Goal: Check status: Check status

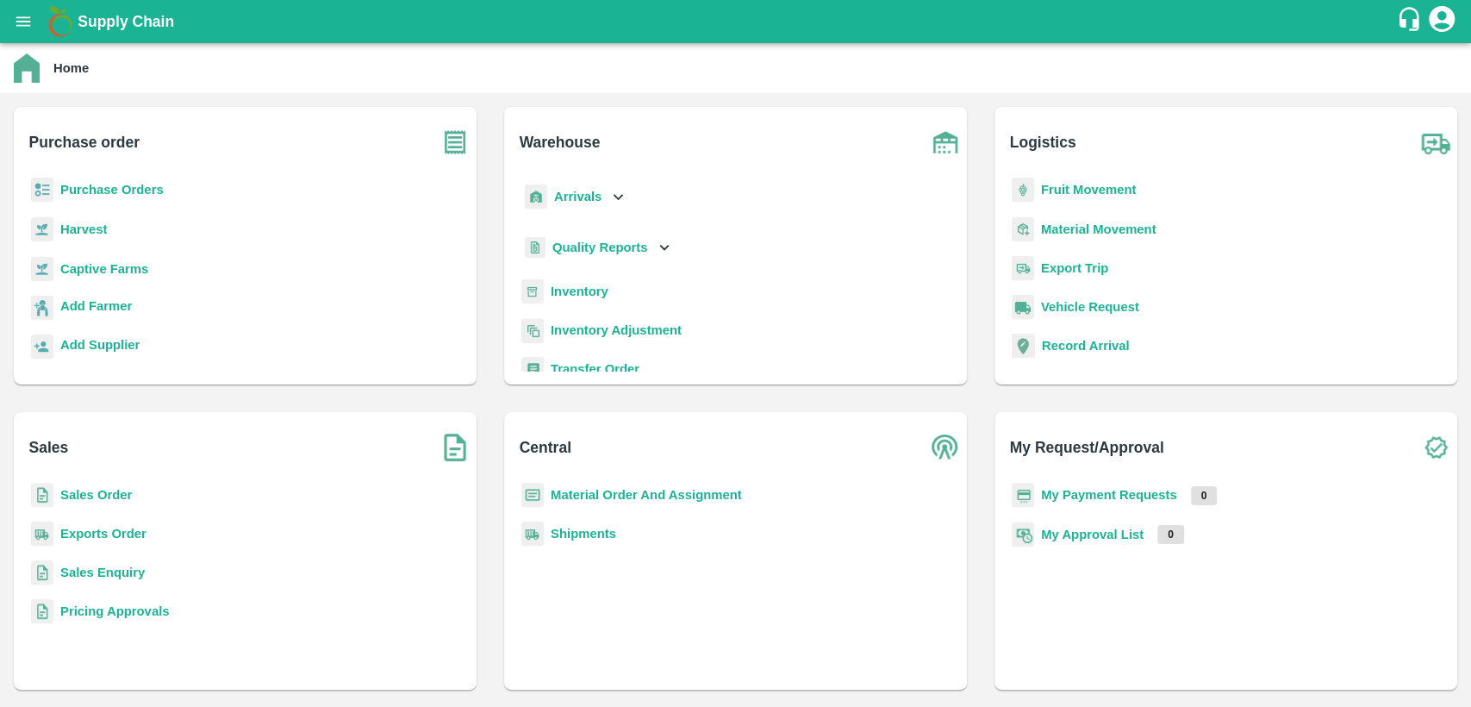
scroll to position [224, 0]
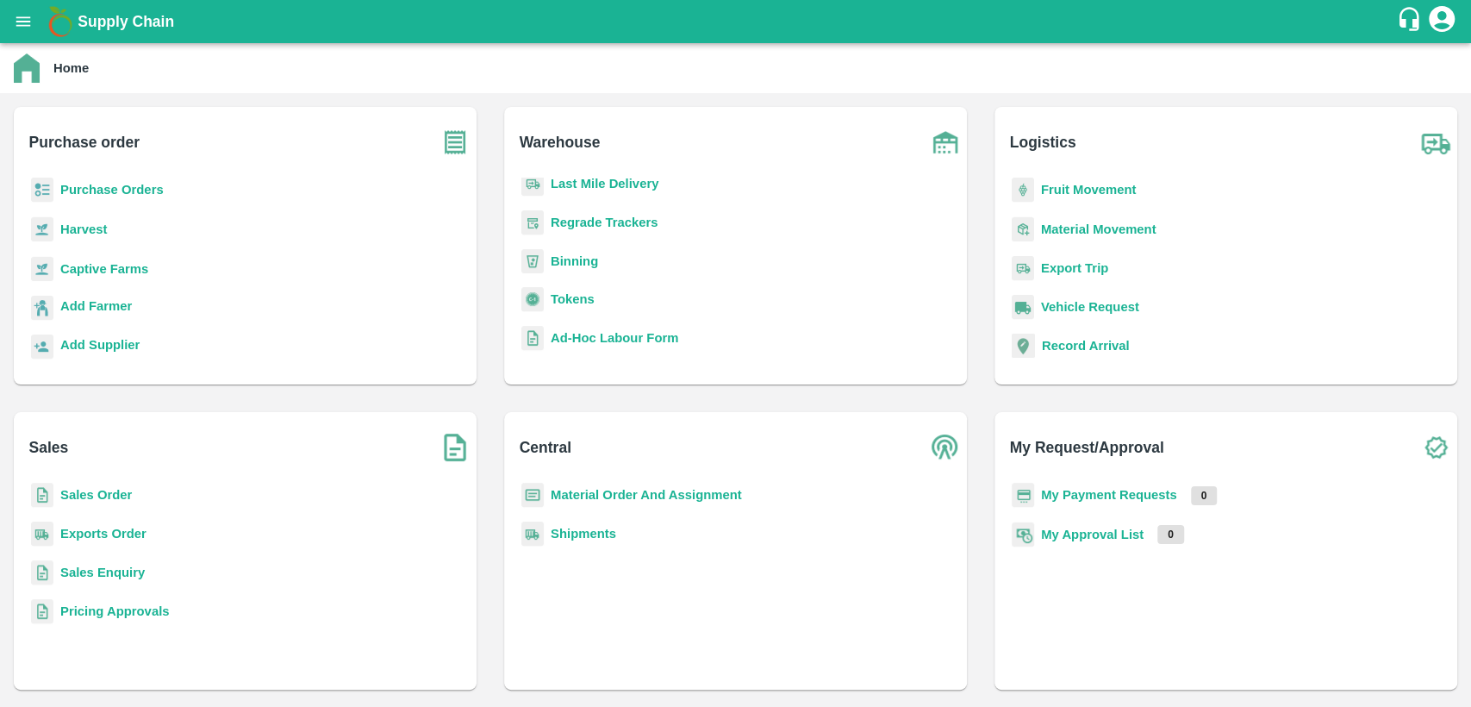
drag, startPoint x: 496, startPoint y: 318, endPoint x: 71, endPoint y: 545, distance: 481.6
click at [71, 545] on div "Purchase order Purchase Orders Harvest Captive Farms Add Farmer Add Supplier Wa…" at bounding box center [735, 398] width 1471 height 610
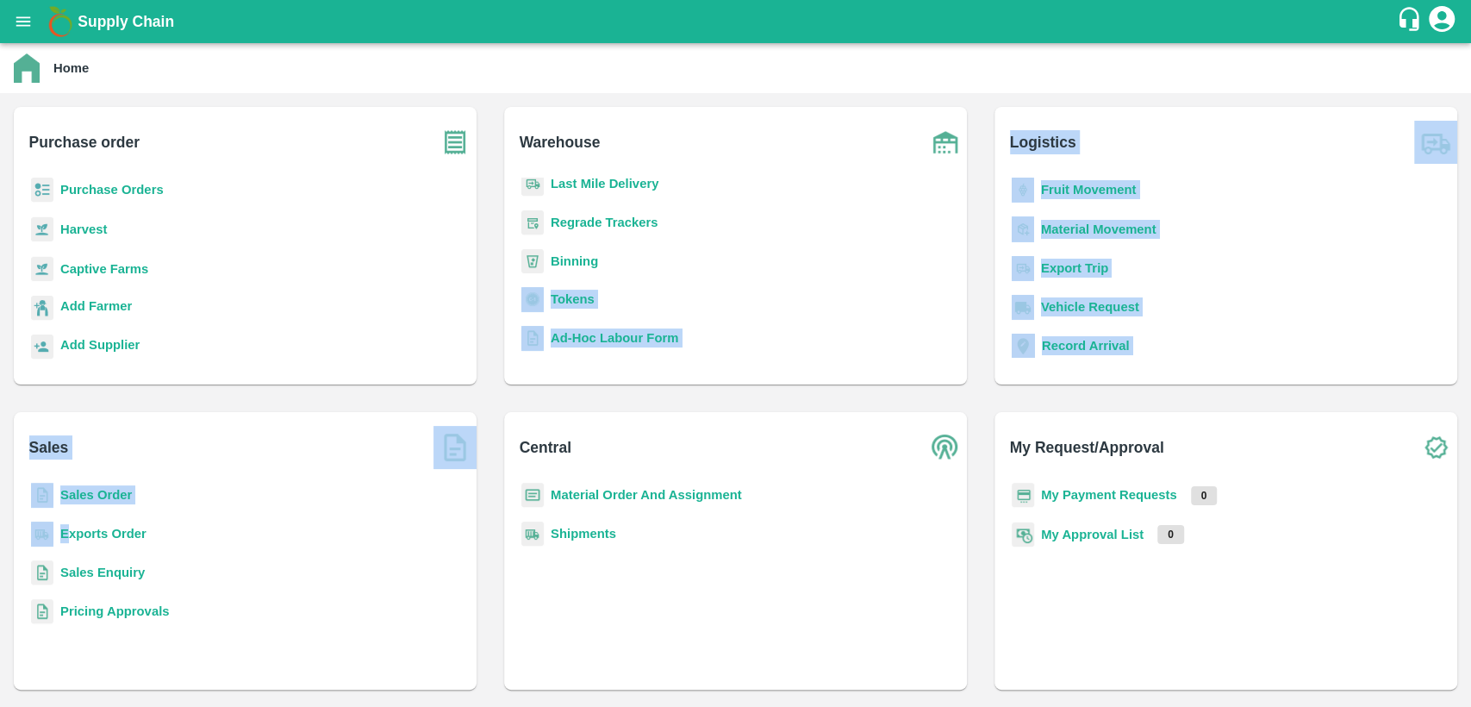
scroll to position [0, 0]
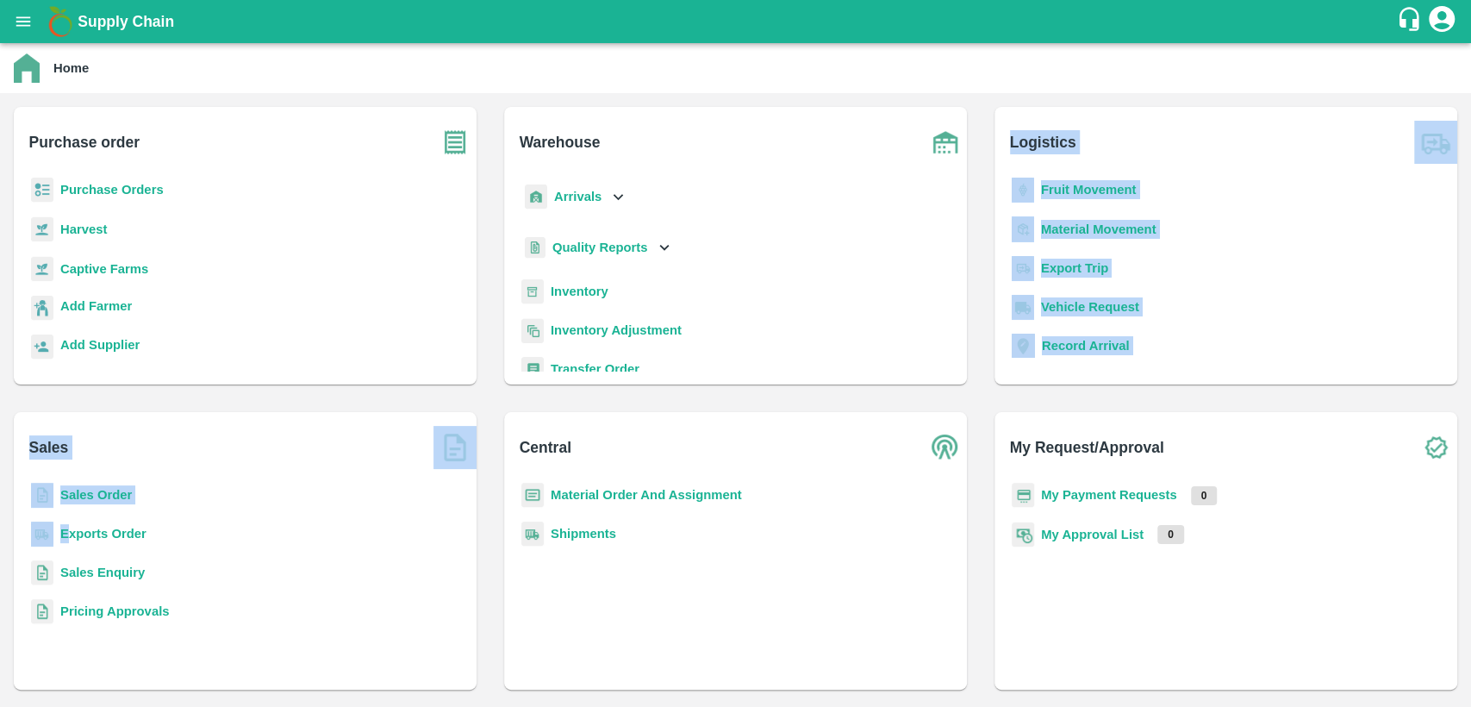
click at [559, 291] on b "Inventory" at bounding box center [580, 291] width 58 height 14
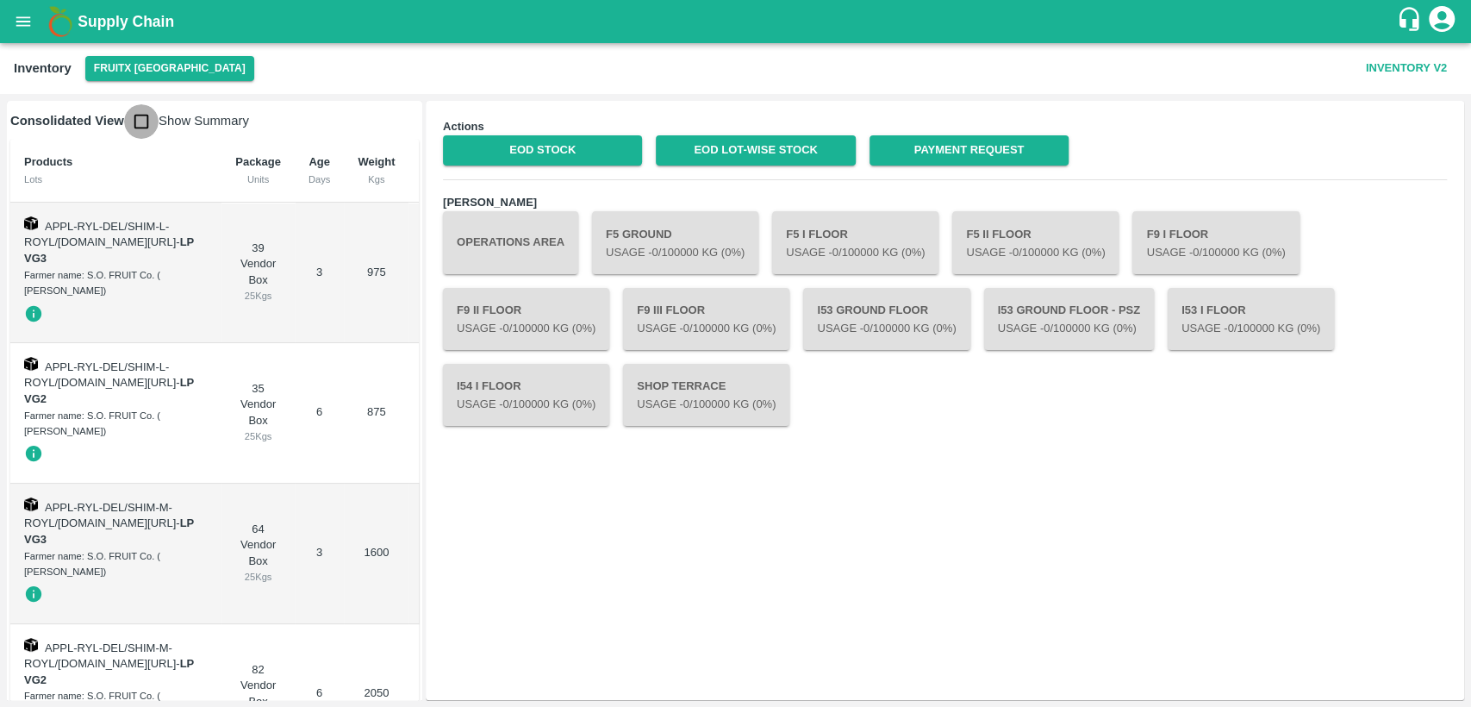
click at [133, 114] on input "checkbox" at bounding box center [141, 121] width 34 height 34
checkbox input "true"
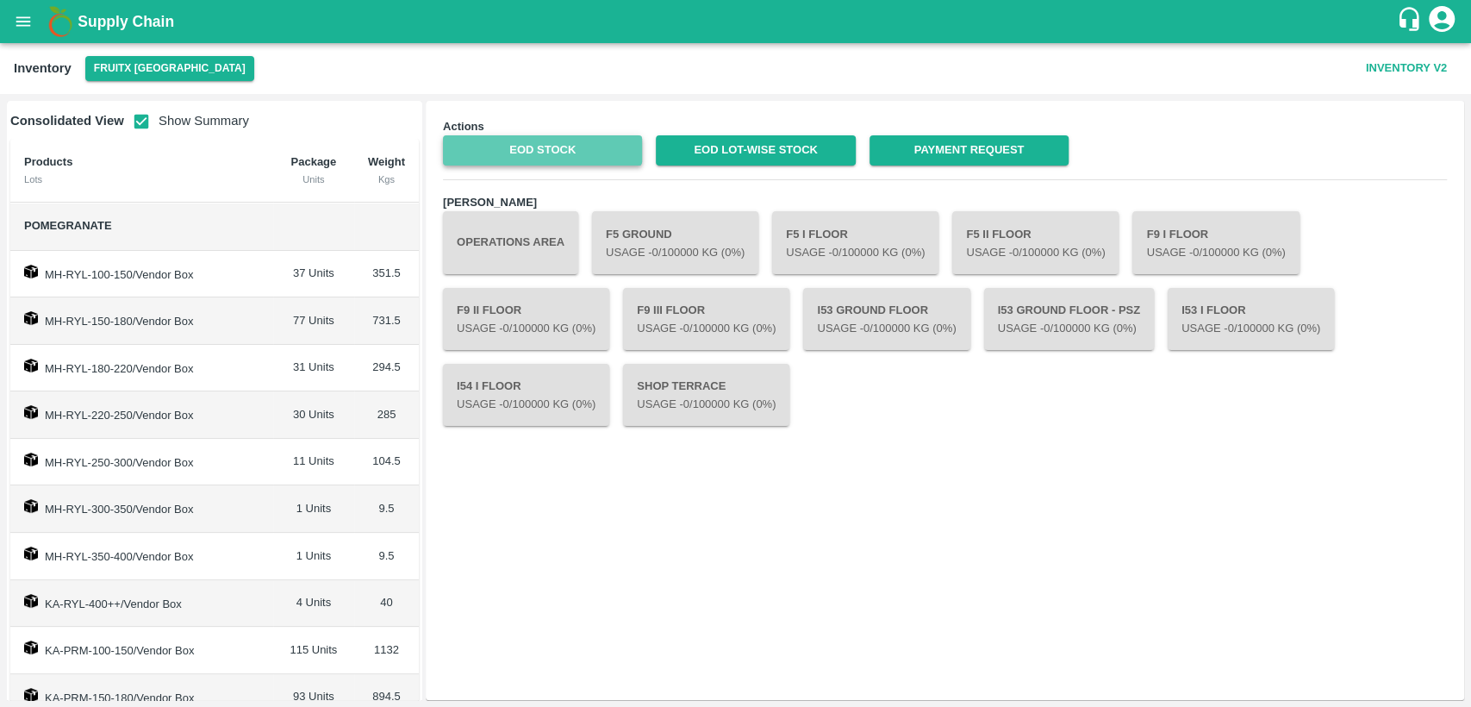
click at [496, 143] on link "EOD Stock" at bounding box center [542, 150] width 199 height 30
click at [797, 153] on link "EOD Lot-wise Stock" at bounding box center [755, 150] width 199 height 30
click at [6, 3] on div "Supply Chain" at bounding box center [735, 21] width 1471 height 43
click at [28, 19] on icon "open drawer" at bounding box center [23, 21] width 19 height 19
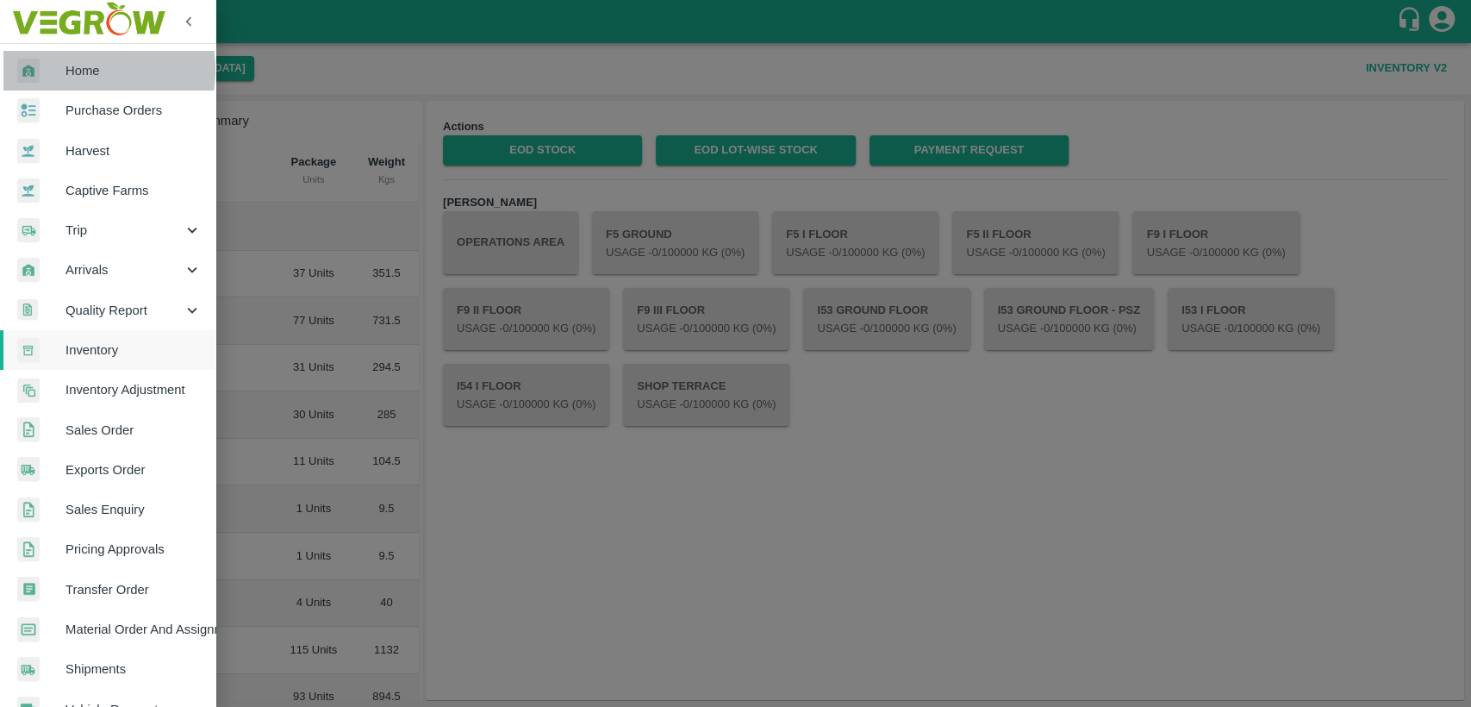
click at [76, 70] on span "Home" at bounding box center [134, 70] width 136 height 19
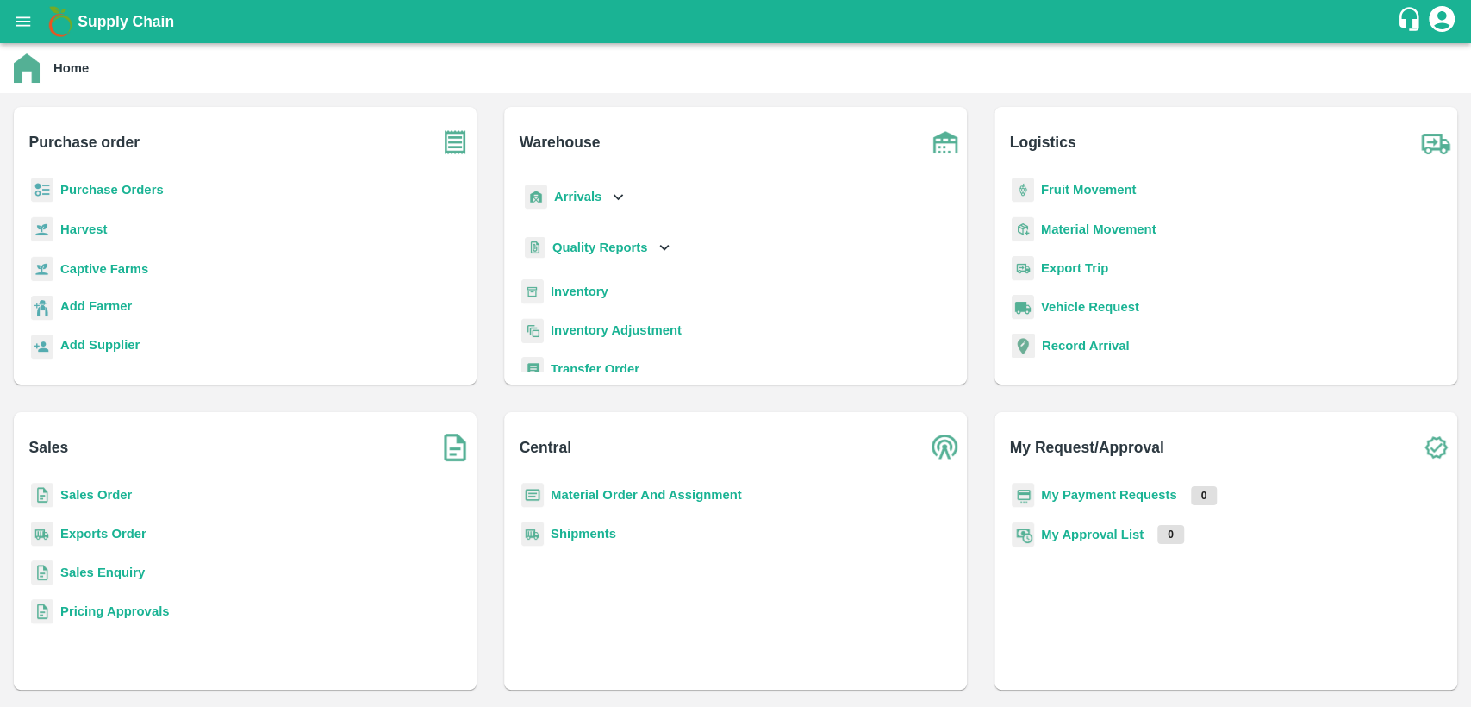
click at [124, 493] on b "Sales Order" at bounding box center [96, 495] width 72 height 14
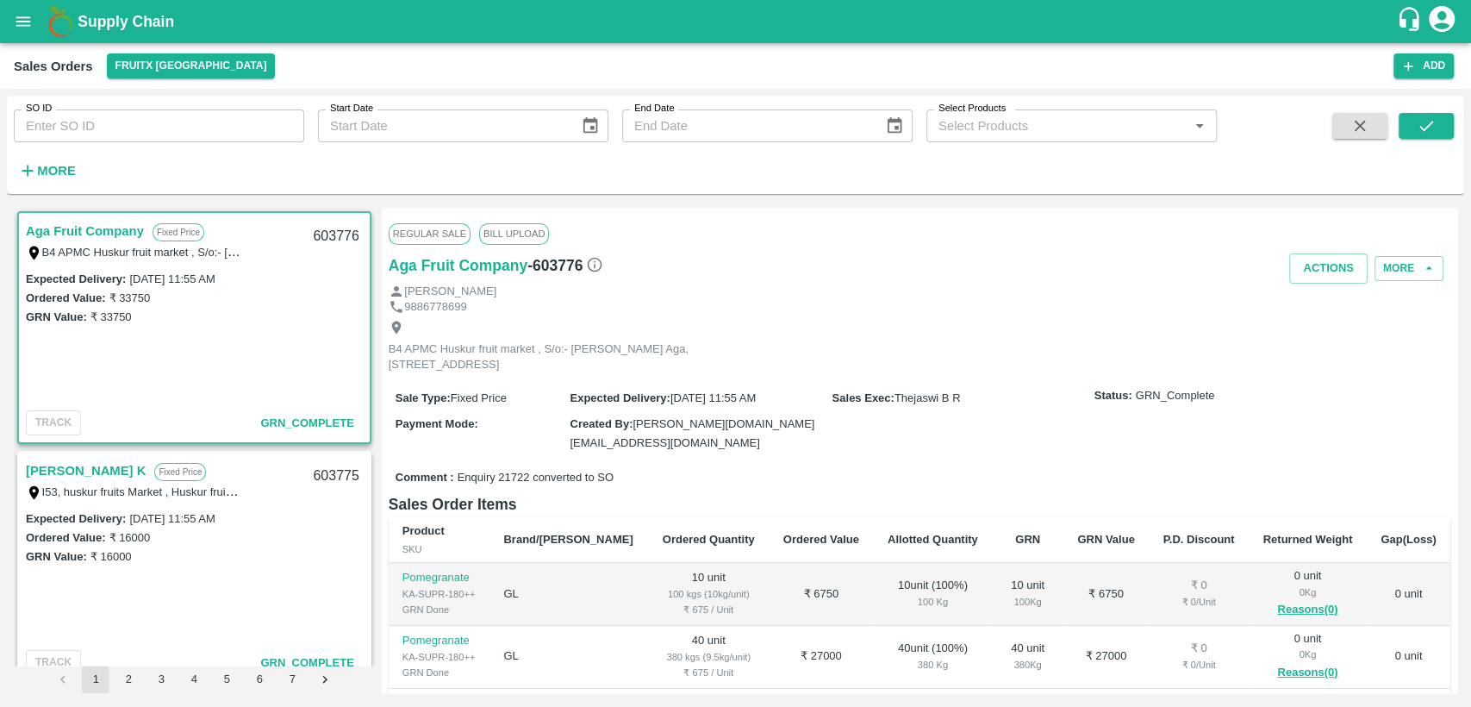
click at [65, 135] on input "SO ID" at bounding box center [159, 125] width 290 height 33
paste input "603446"
type input "603446"
click at [1402, 132] on button "submit" at bounding box center [1426, 126] width 55 height 26
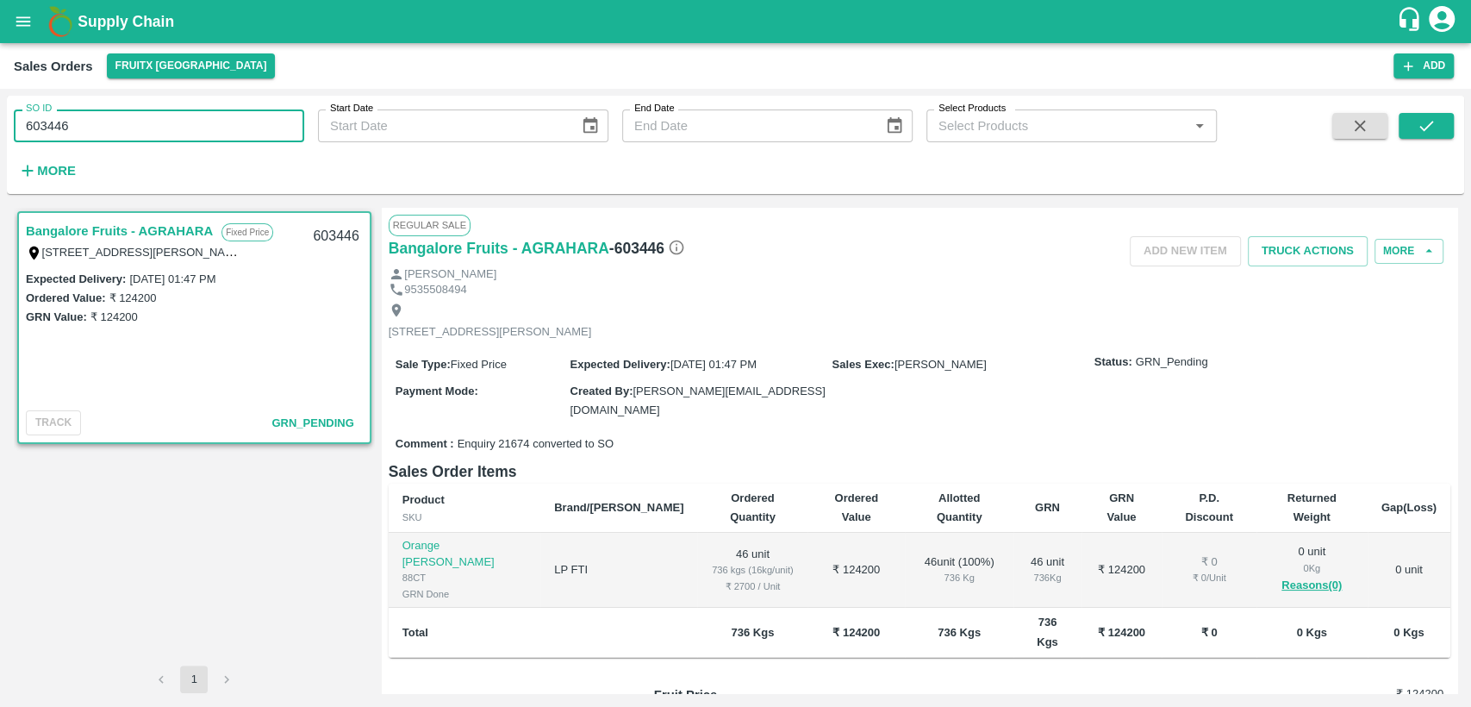
drag, startPoint x: 57, startPoint y: 128, endPoint x: 0, endPoint y: 133, distance: 57.0
click at [0, 133] on div "SO ID 603446 SO ID Start Date Start Date End Date End Date Select Products Sele…" at bounding box center [735, 398] width 1471 height 618
paste input "text"
click at [1427, 119] on icon "submit" at bounding box center [1426, 125] width 19 height 19
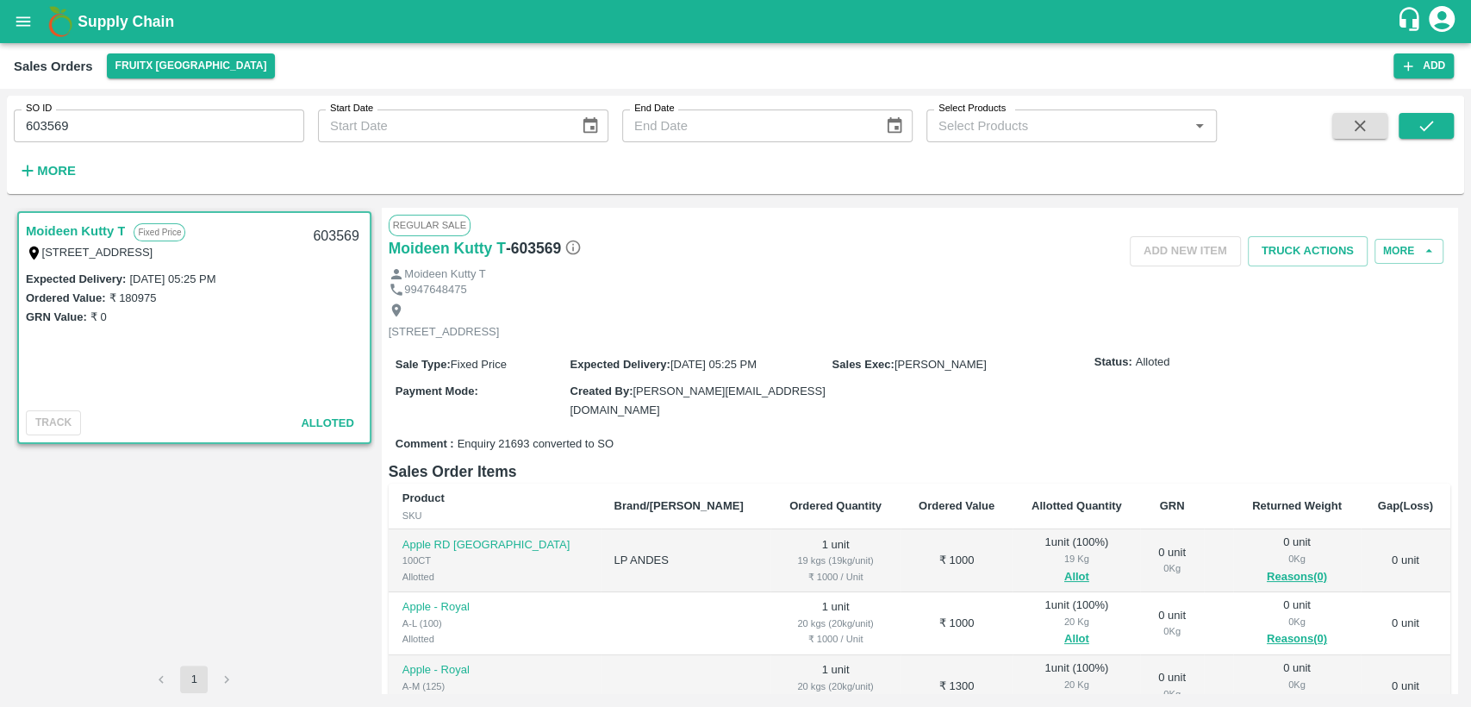
click at [176, 124] on input "603569" at bounding box center [159, 125] width 290 height 33
click at [1448, 127] on button "submit" at bounding box center [1426, 126] width 55 height 26
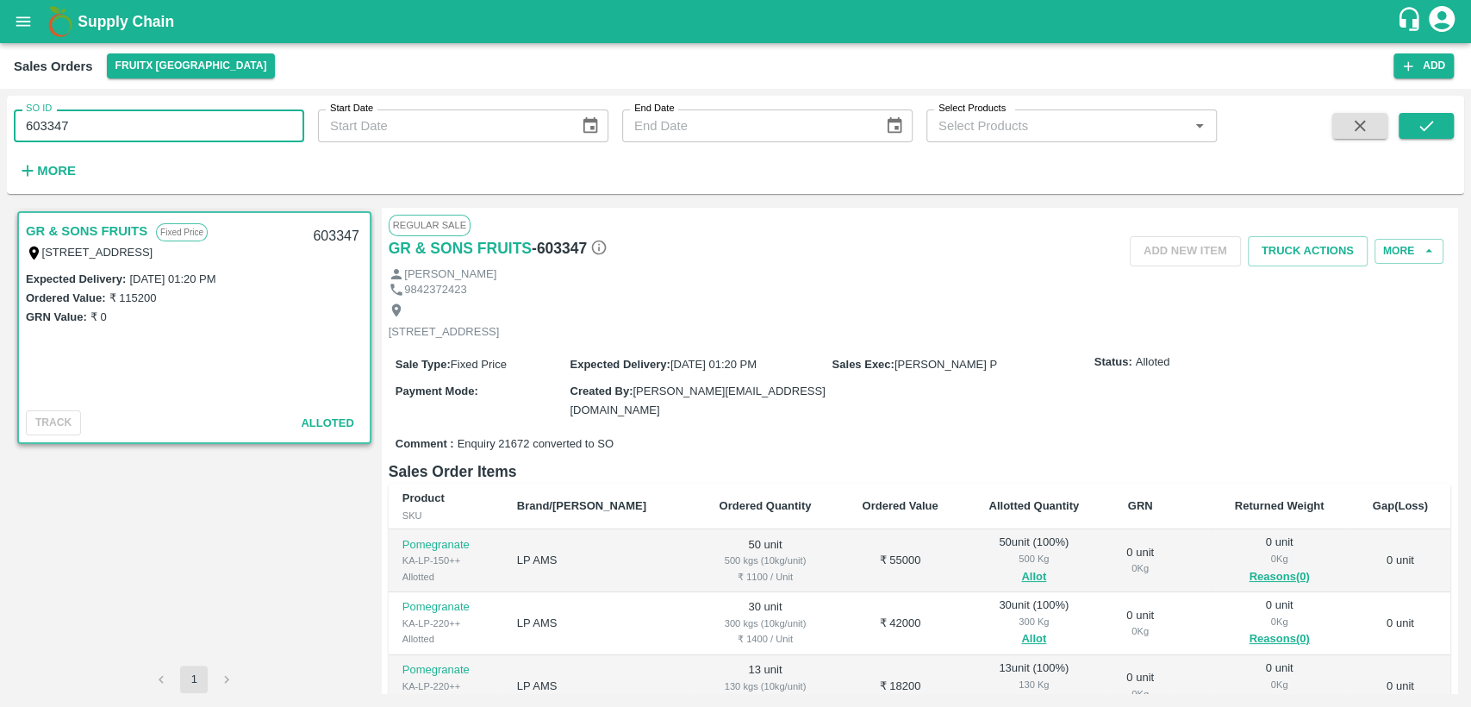
drag, startPoint x: 32, startPoint y: 136, endPoint x: 0, endPoint y: 147, distance: 33.8
click at [0, 147] on div "SO ID 603347 SO ID Start Date Start Date End Date End Date Select Products Sele…" at bounding box center [735, 398] width 1471 height 618
paste input "text"
click at [1431, 121] on icon "submit" at bounding box center [1426, 125] width 19 height 19
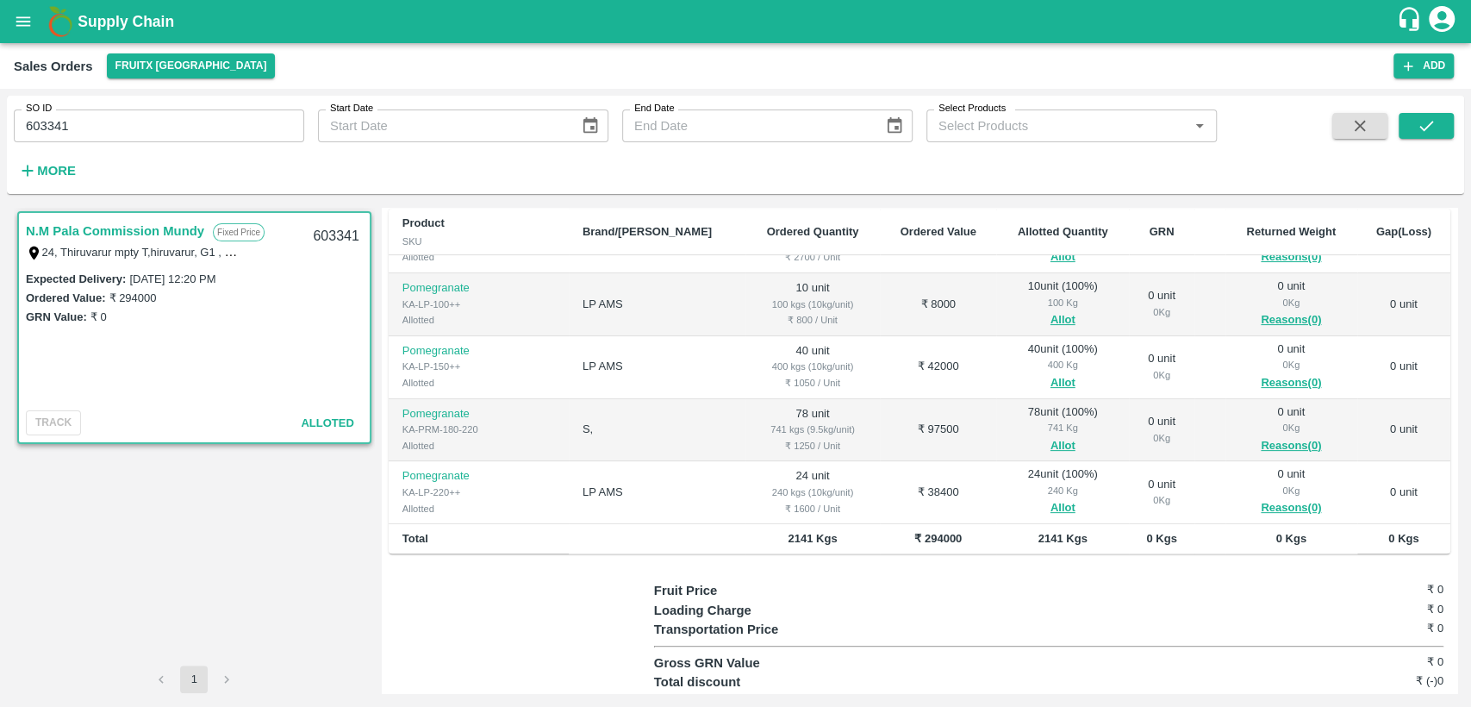
scroll to position [329, 0]
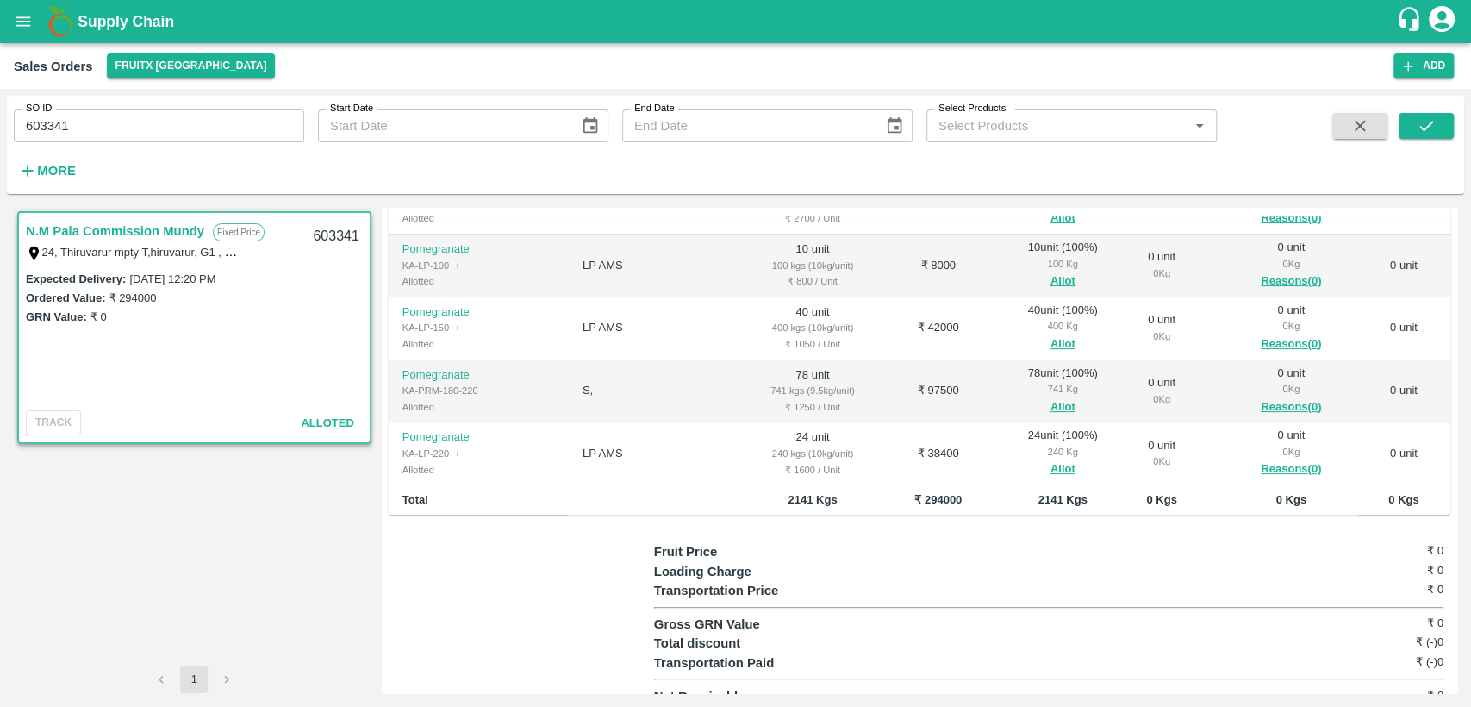
click at [87, 115] on input "603341" at bounding box center [159, 125] width 290 height 33
drag, startPoint x: 1412, startPoint y: 133, endPoint x: 1385, endPoint y: 192, distance: 65.2
click at [1413, 133] on button "submit" at bounding box center [1426, 126] width 55 height 26
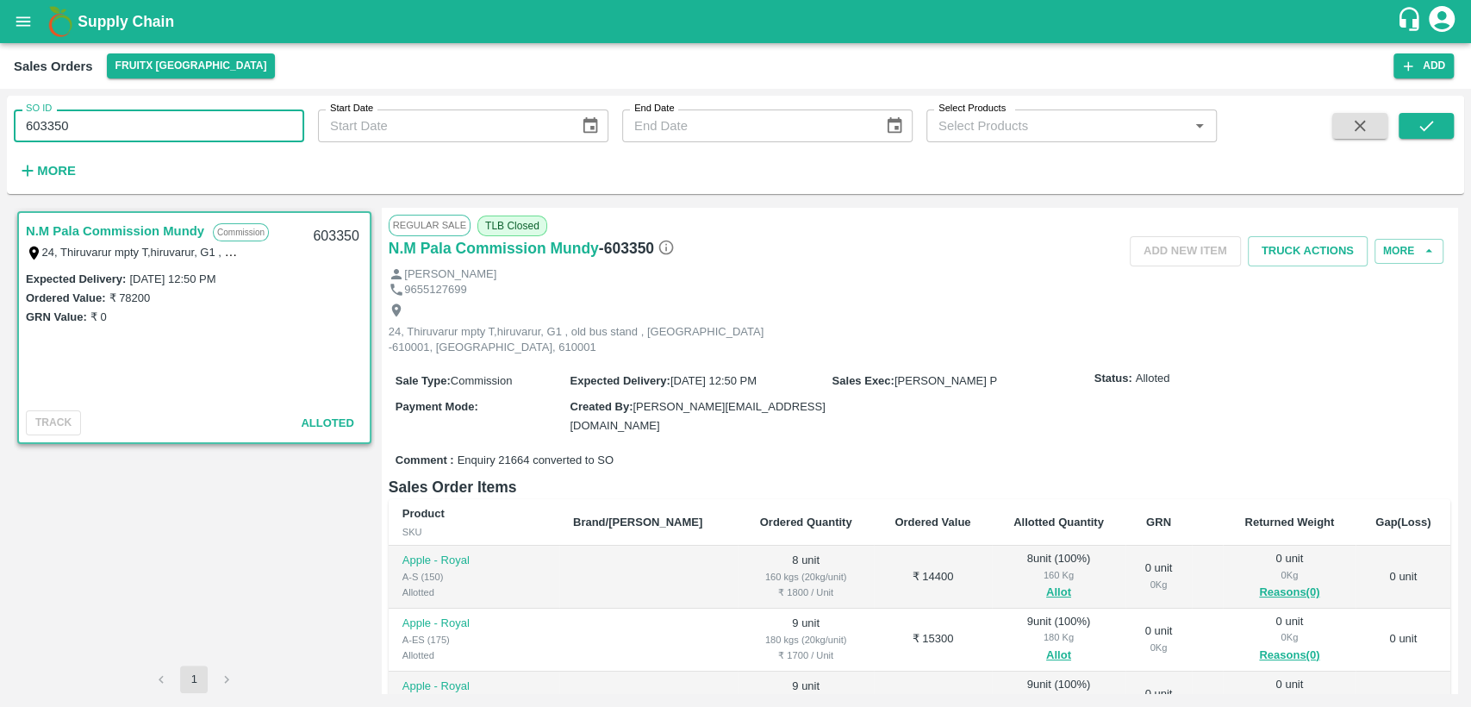
drag, startPoint x: 37, startPoint y: 140, endPoint x: 0, endPoint y: 149, distance: 38.1
click at [0, 149] on div "SO ID 603350 SO ID Start Date Start Date End Date End Date Select Products Sele…" at bounding box center [735, 398] width 1471 height 618
paste input "text"
click at [1444, 115] on button "submit" at bounding box center [1426, 126] width 55 height 26
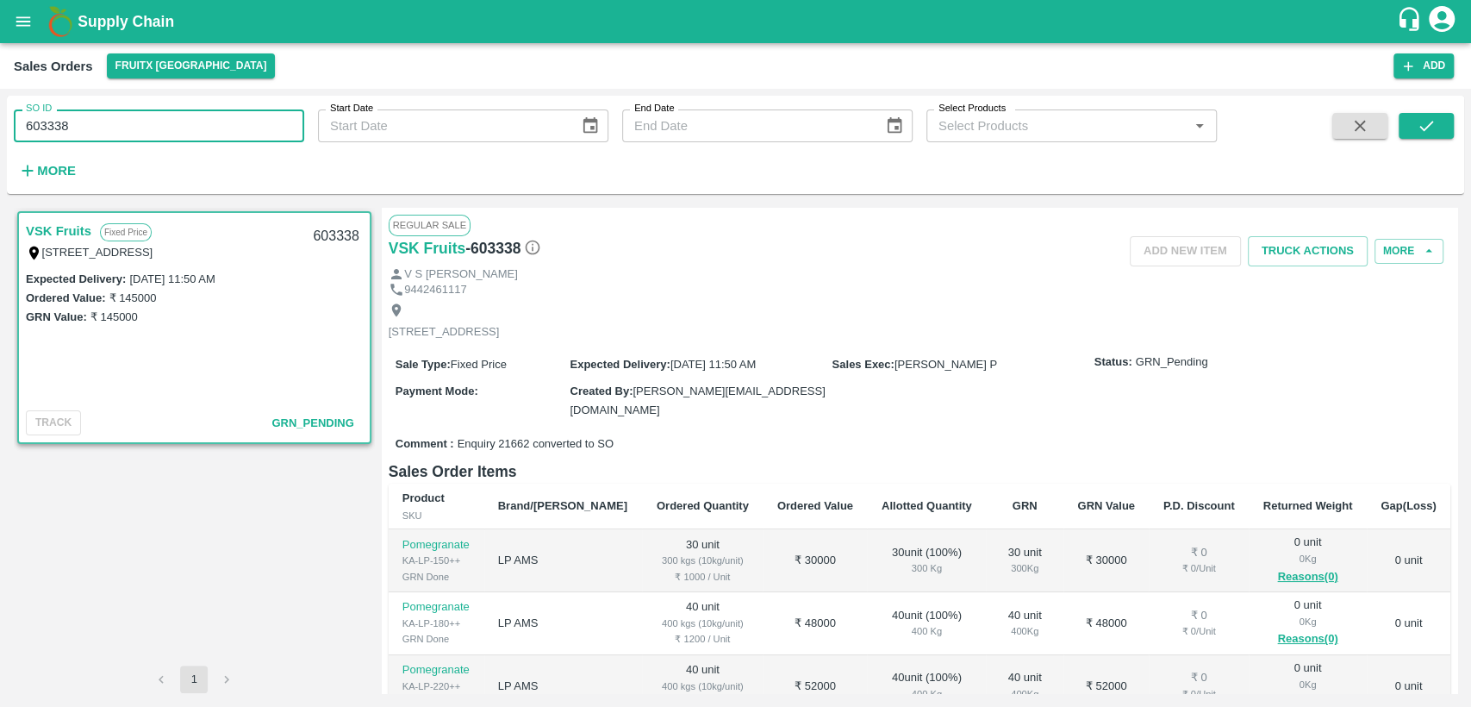
drag, startPoint x: 48, startPoint y: 126, endPoint x: 3, endPoint y: 127, distance: 45.7
click at [5, 127] on div "SO ID 603338 SO ID Start Date Start Date End Date End Date Select Products Sele…" at bounding box center [735, 398] width 1471 height 618
paste input "text"
click at [1433, 123] on icon "submit" at bounding box center [1426, 125] width 19 height 19
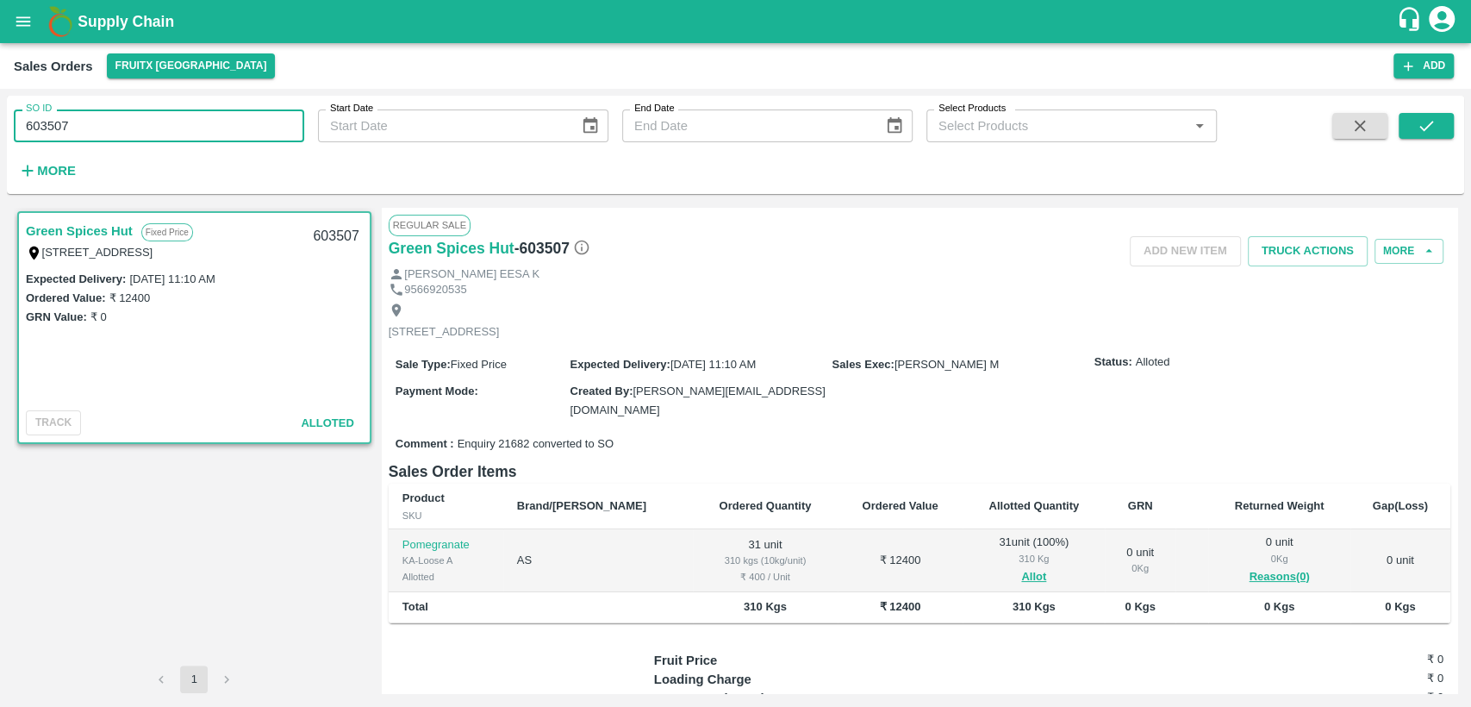
drag, startPoint x: 47, startPoint y: 139, endPoint x: 0, endPoint y: 153, distance: 49.6
click at [0, 153] on div "SO ID 603507 SO ID Start Date Start Date End Date End Date Select Products Sele…" at bounding box center [735, 398] width 1471 height 618
click at [1410, 122] on button "submit" at bounding box center [1426, 126] width 55 height 26
click at [110, 123] on input "603507" at bounding box center [159, 125] width 290 height 33
click at [1448, 115] on div "SO ID 603510 SO ID Start Date Start Date End Date End Date Select Products Sele…" at bounding box center [735, 145] width 1457 height 84
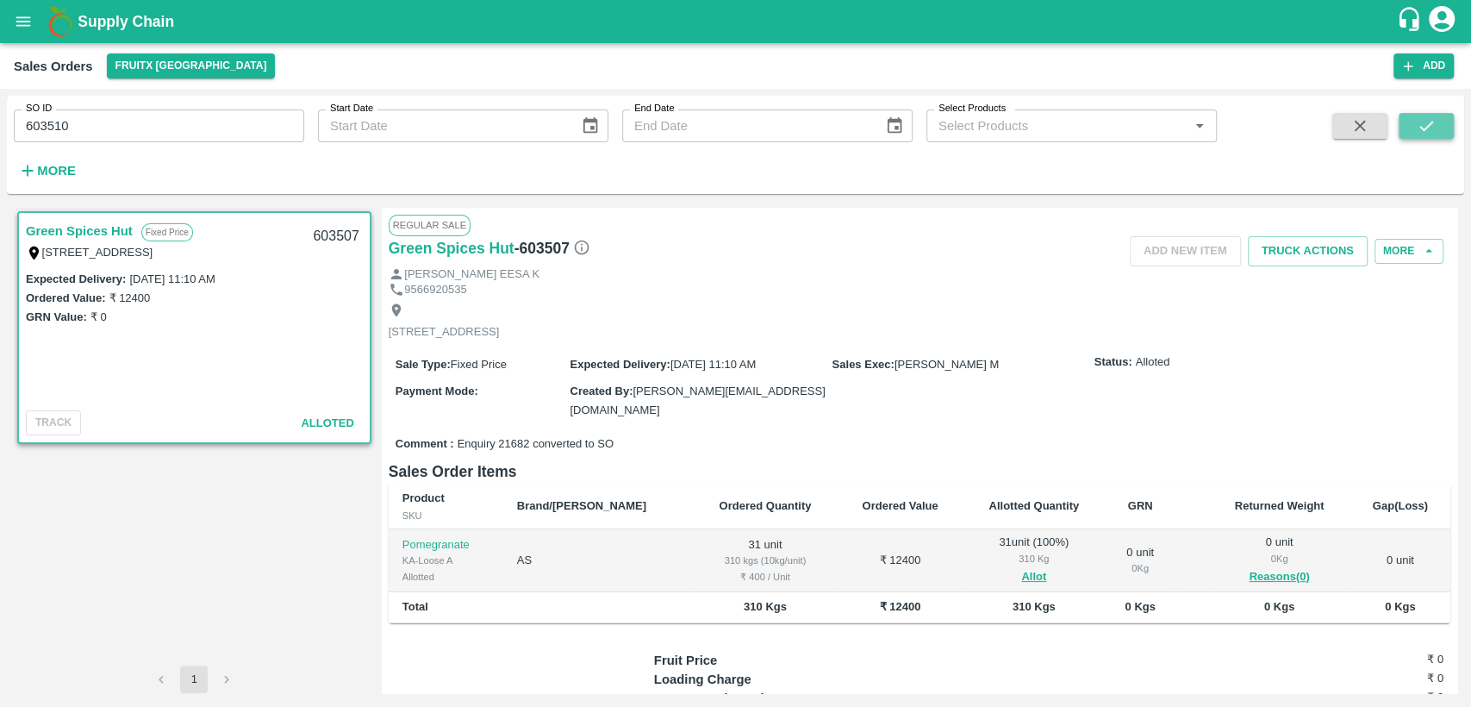
click at [1446, 126] on button "submit" at bounding box center [1426, 126] width 55 height 26
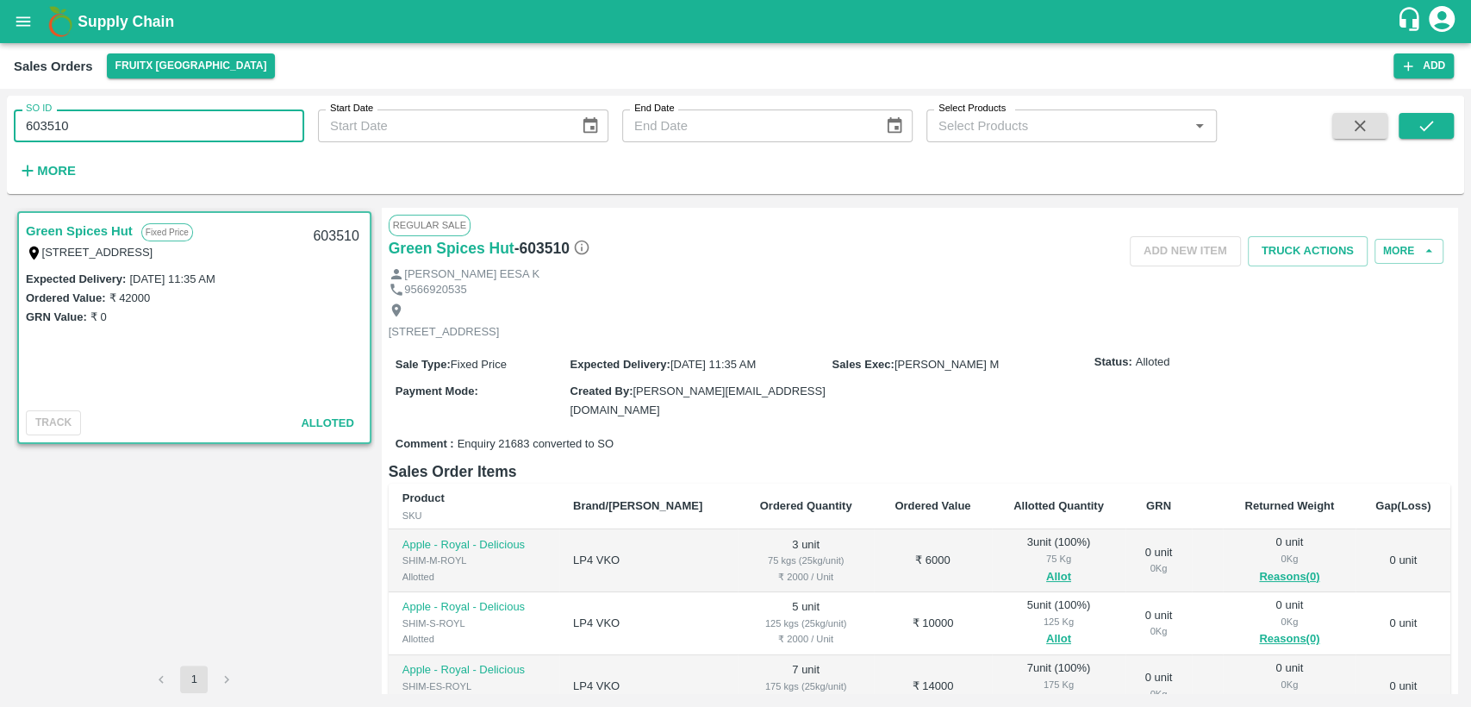
click at [155, 135] on input "603510" at bounding box center [159, 125] width 290 height 33
click at [1412, 136] on button "submit" at bounding box center [1426, 126] width 55 height 26
click at [234, 112] on input "603512" at bounding box center [159, 125] width 290 height 33
click at [1418, 123] on icon "submit" at bounding box center [1426, 125] width 19 height 19
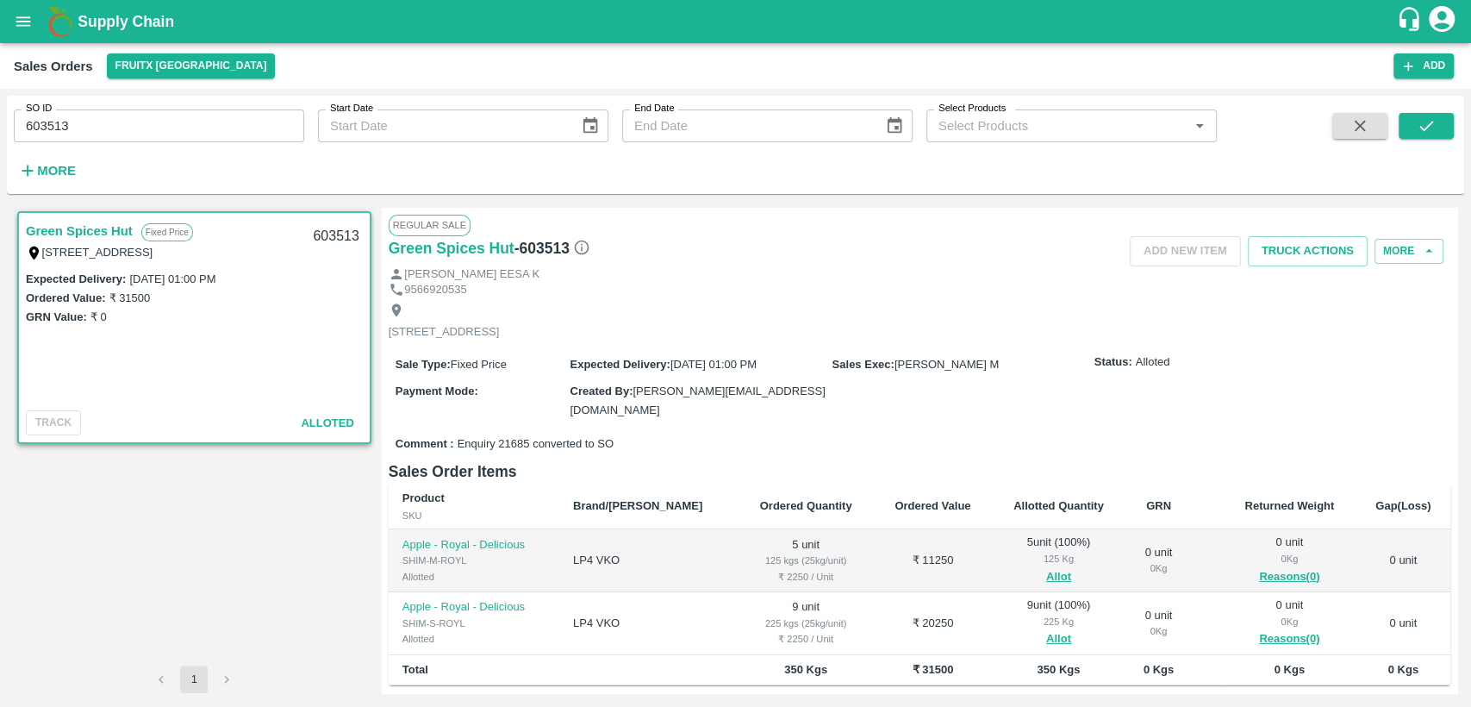
click at [108, 125] on input "603513" at bounding box center [159, 125] width 290 height 33
click at [1448, 123] on button "submit" at bounding box center [1426, 126] width 55 height 26
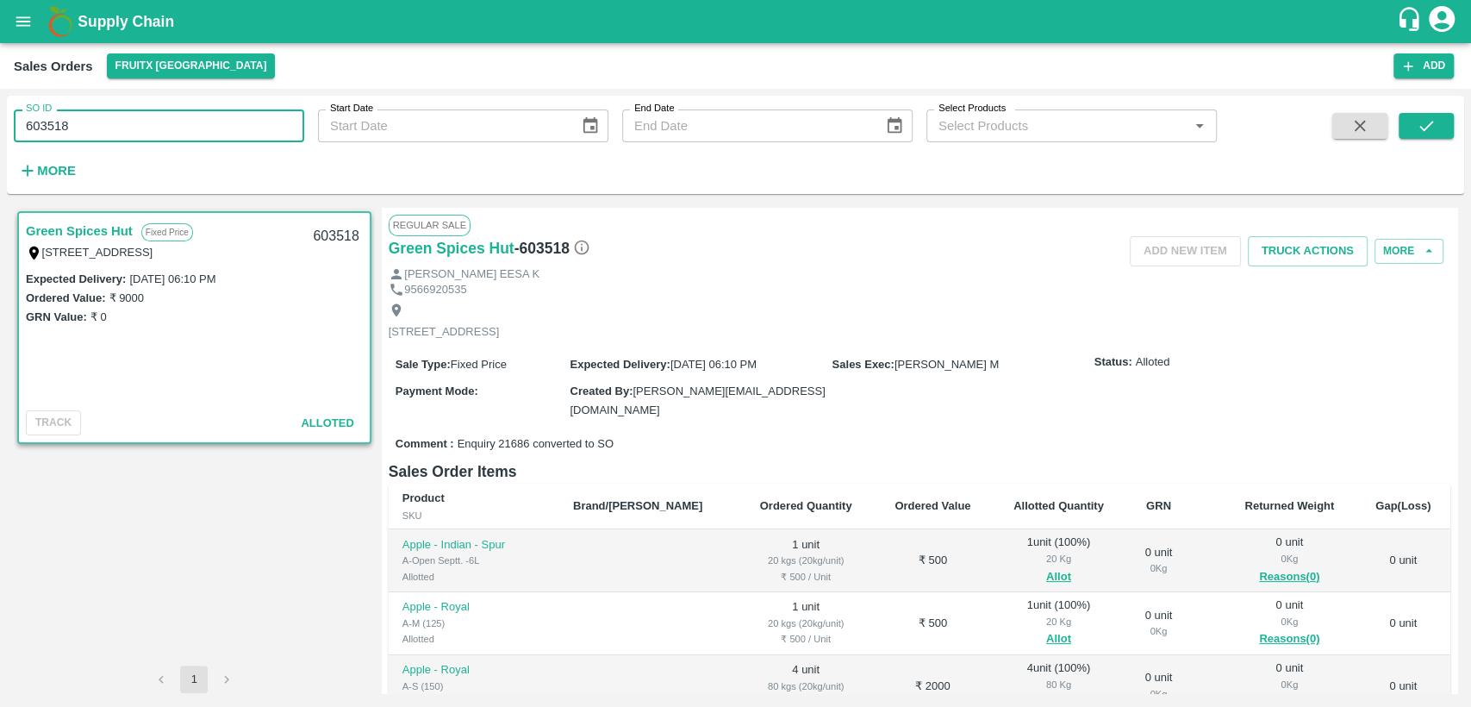
drag, startPoint x: 226, startPoint y: 125, endPoint x: 214, endPoint y: 142, distance: 21.0
click at [225, 125] on input "603518" at bounding box center [159, 125] width 290 height 33
click at [1454, 126] on div "SO ID 603615 SO ID Start Date Start Date End Date End Date Select Products Sele…" at bounding box center [735, 145] width 1457 height 84
click at [1426, 124] on icon "submit" at bounding box center [1426, 125] width 19 height 19
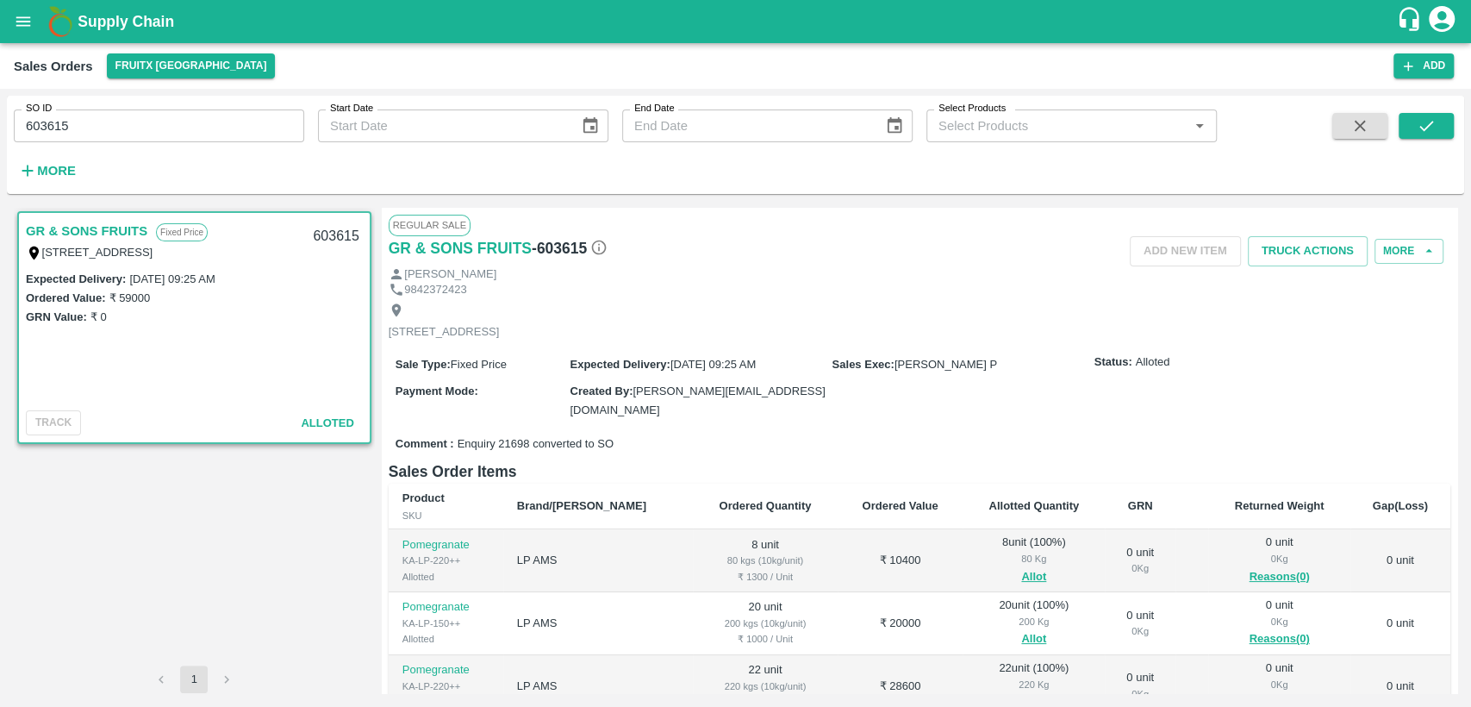
click at [79, 129] on input "603615" at bounding box center [159, 125] width 290 height 33
type input "603695"
click at [1428, 121] on icon "submit" at bounding box center [1426, 125] width 19 height 19
